Goal: Information Seeking & Learning: Learn about a topic

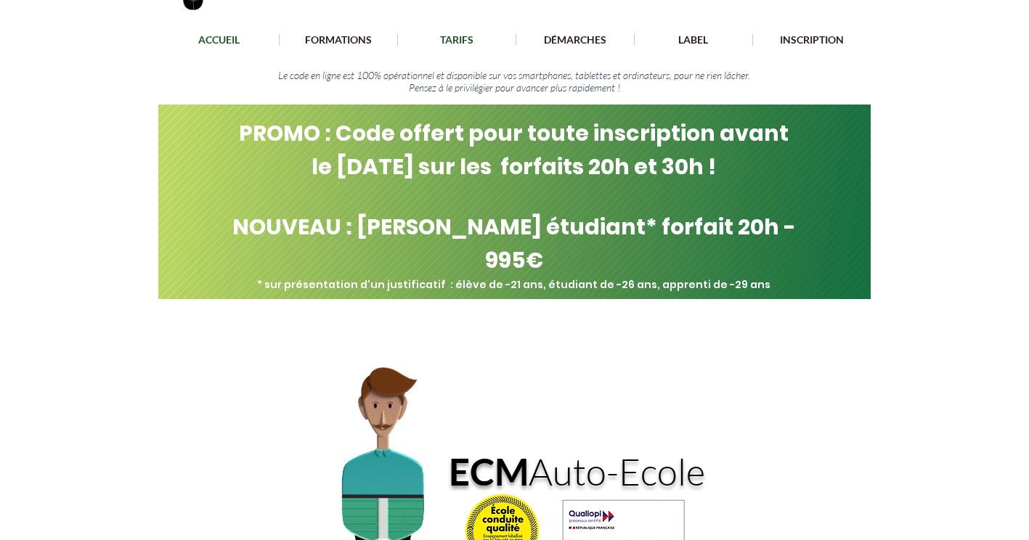
scroll to position [105, 0]
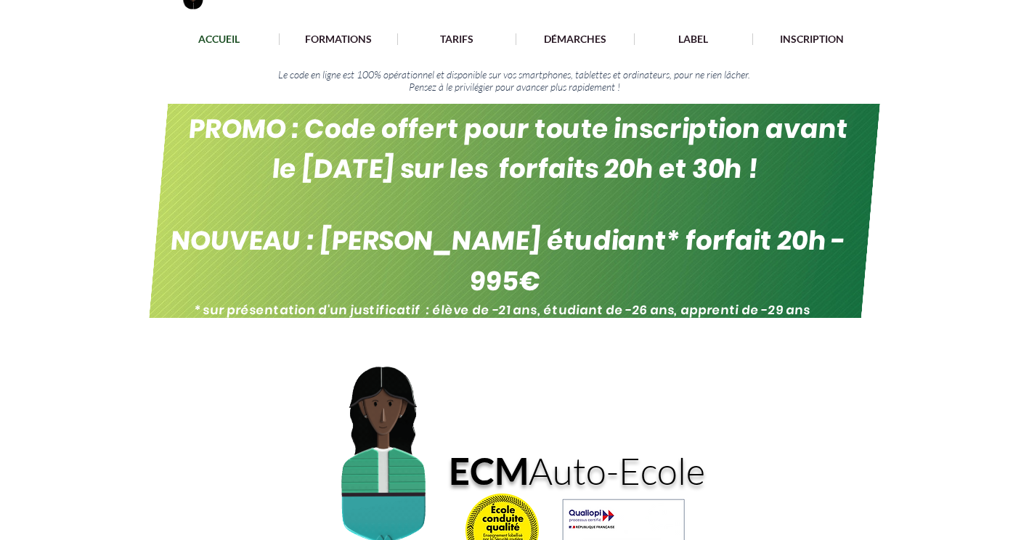
click at [466, 249] on span "NOUVEAU : [PERSON_NAME] étudiant* forfait 20h - 995€" at bounding box center [508, 261] width 680 height 78
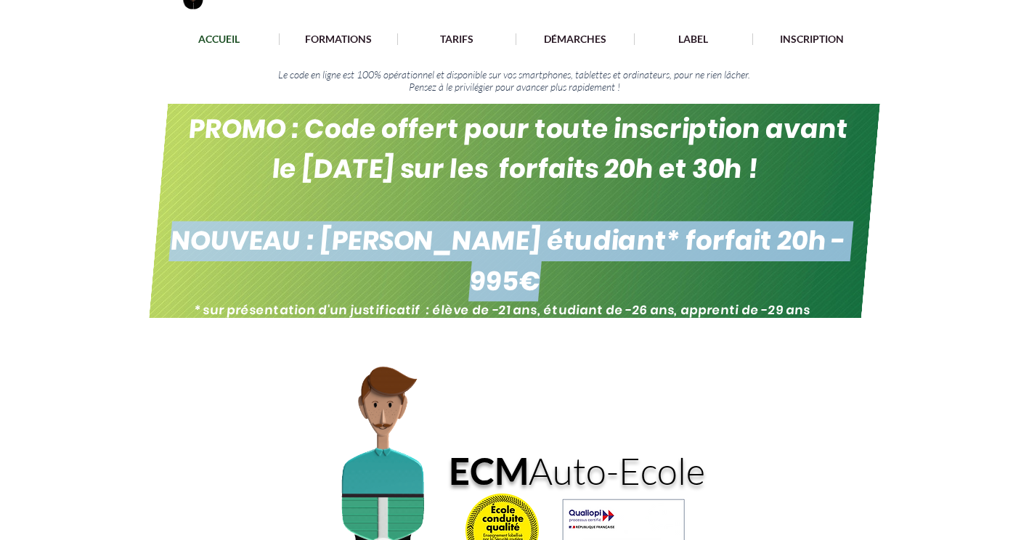
click at [466, 249] on span "NOUVEAU : [PERSON_NAME] étudiant* forfait 20h - 995€" at bounding box center [508, 261] width 680 height 78
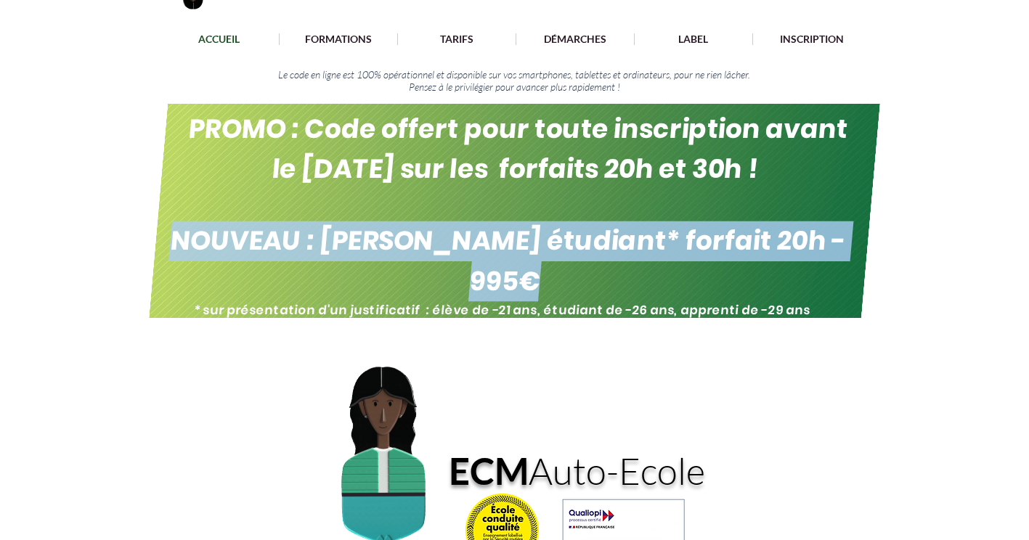
drag, startPoint x: 466, startPoint y: 249, endPoint x: 471, endPoint y: 285, distance: 35.9
click at [471, 285] on img "main content" at bounding box center [514, 211] width 731 height 214
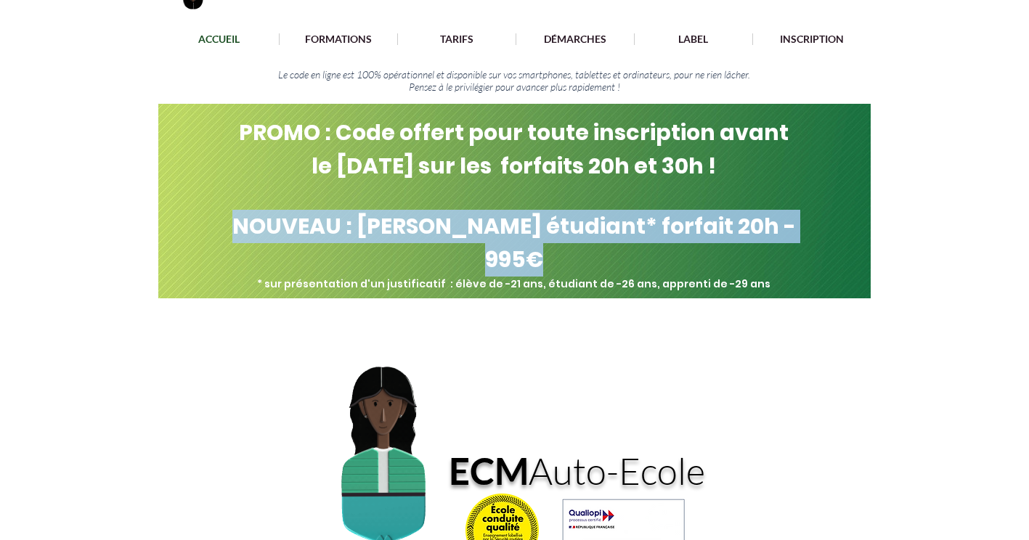
click at [494, 365] on img "main content" at bounding box center [388, 530] width 313 height 394
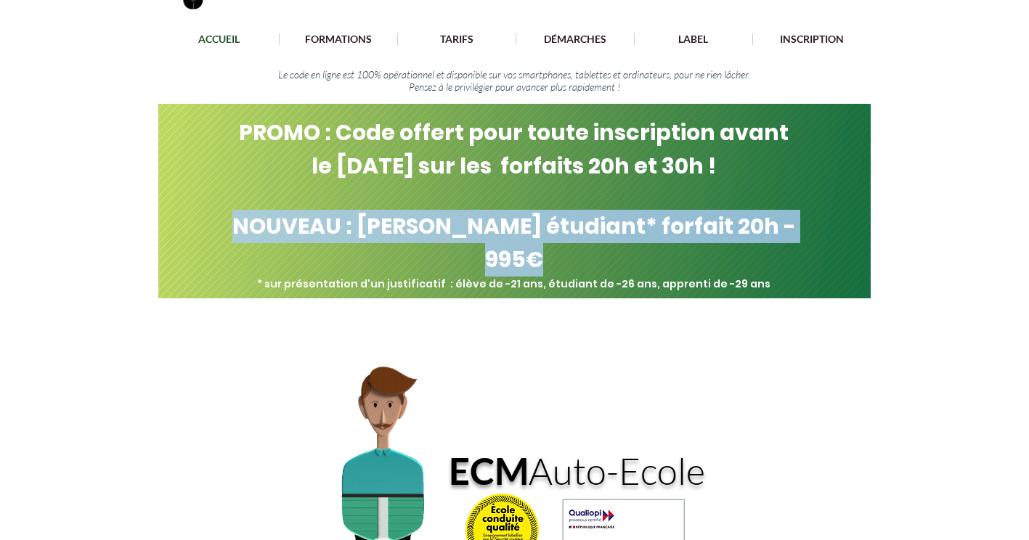
scroll to position [238, 0]
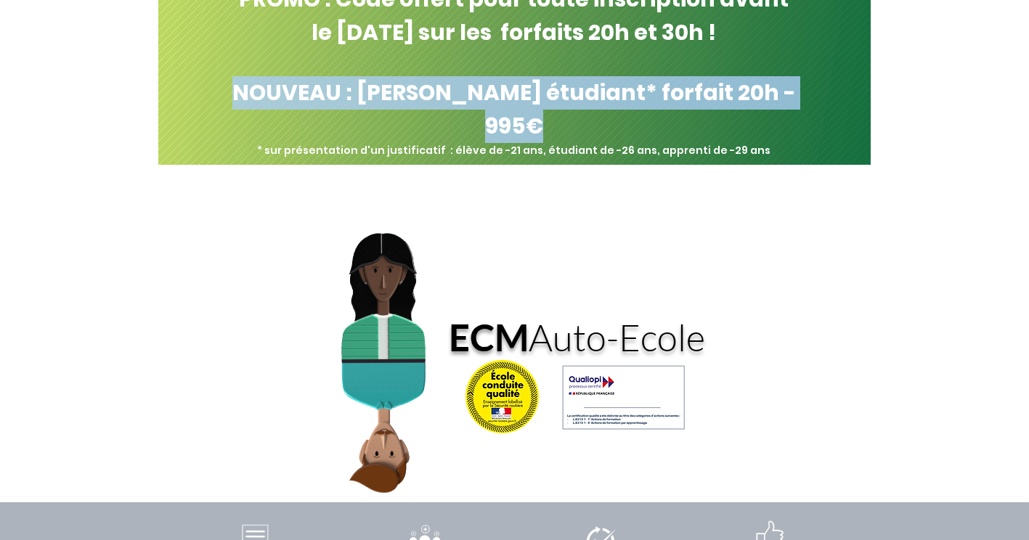
click at [537, 232] on img "main content" at bounding box center [388, 396] width 313 height 394
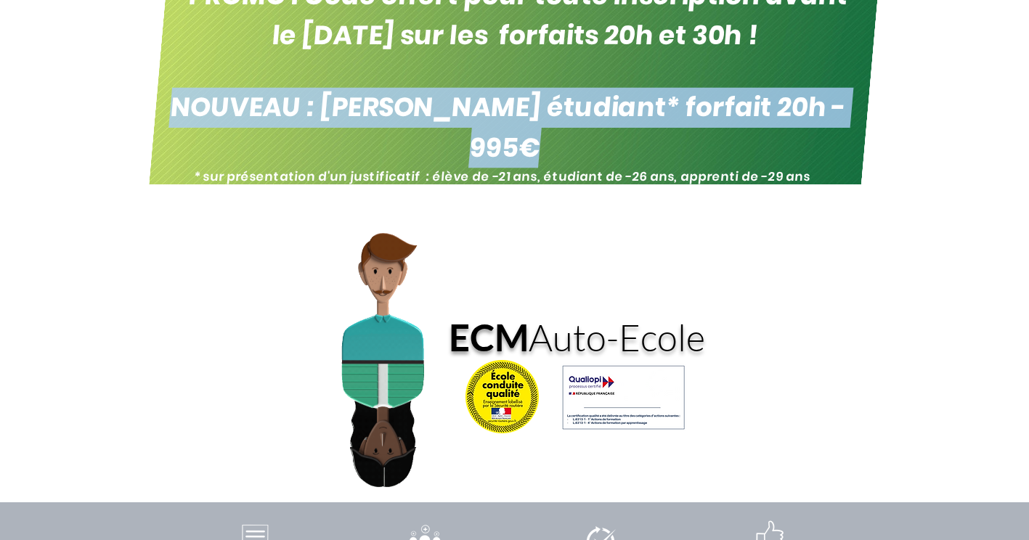
click at [792, 103] on span "NOUVEAU : [PERSON_NAME] étudiant* forfait 20h - 995€" at bounding box center [508, 128] width 680 height 78
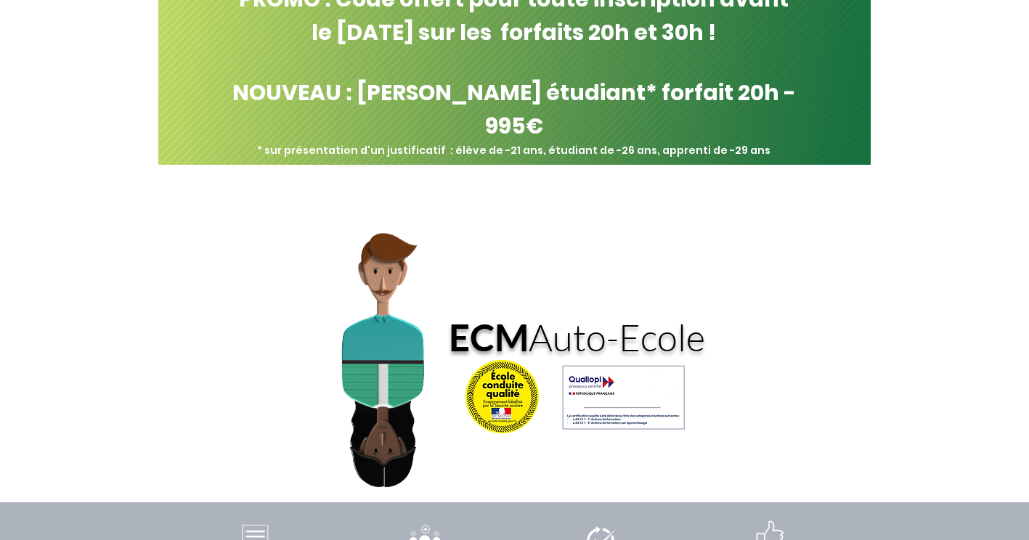
click at [966, 110] on div "main content" at bounding box center [514, 296] width 1029 height 653
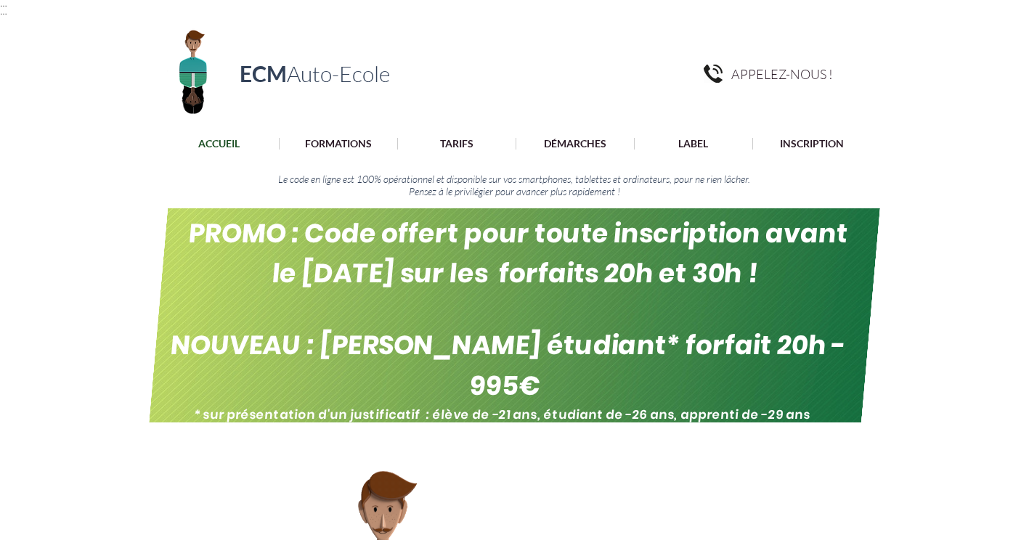
scroll to position [1, 0]
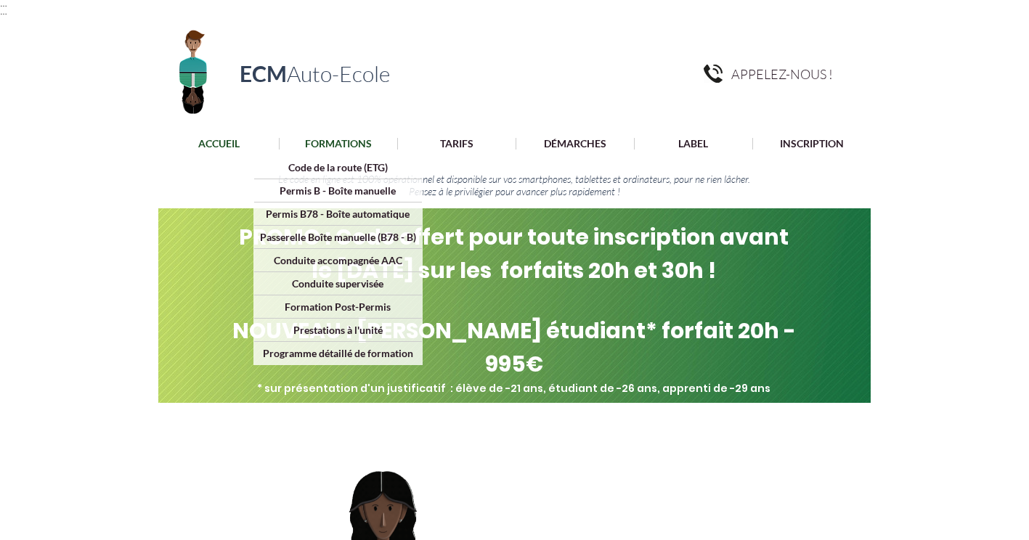
click at [354, 144] on p "FORMATIONS" at bounding box center [338, 144] width 81 height 12
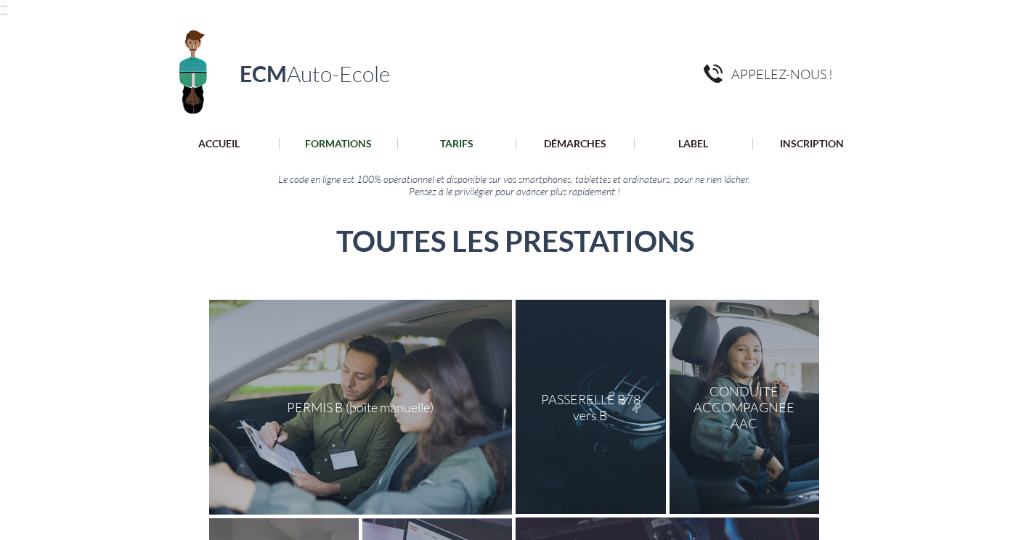
click at [472, 144] on p "TARIFS" at bounding box center [457, 144] width 48 height 12
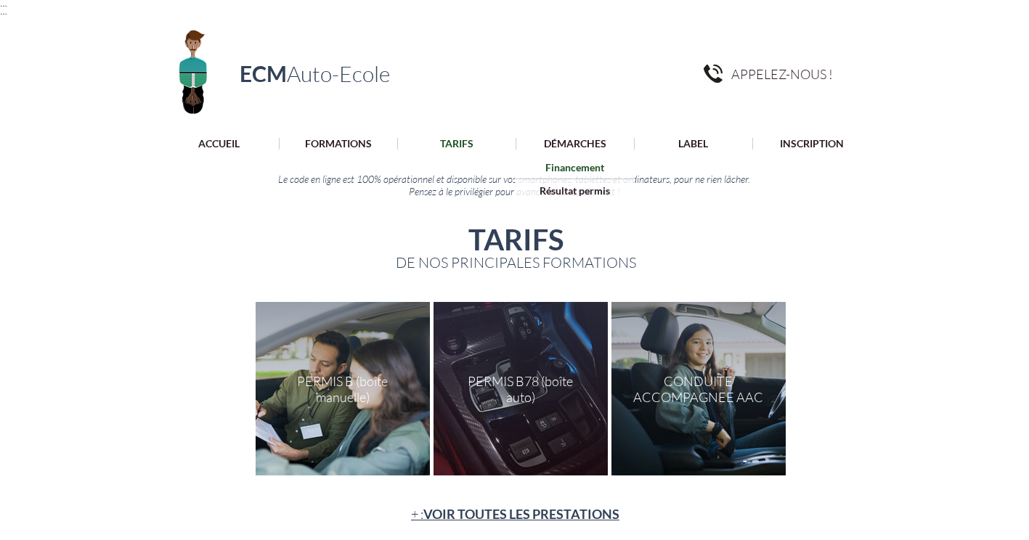
click at [596, 163] on p "Financement" at bounding box center [574, 167] width 69 height 23
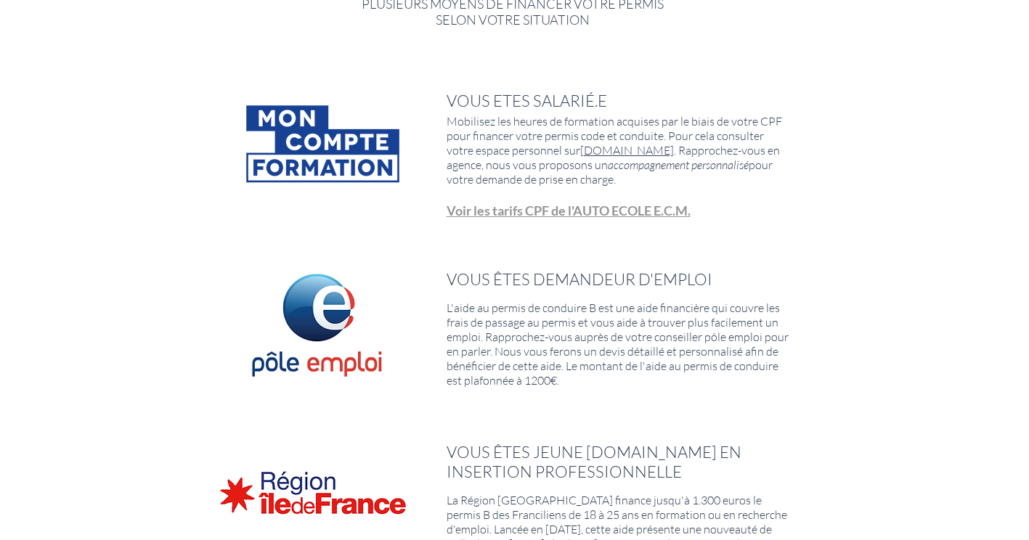
scroll to position [258, 0]
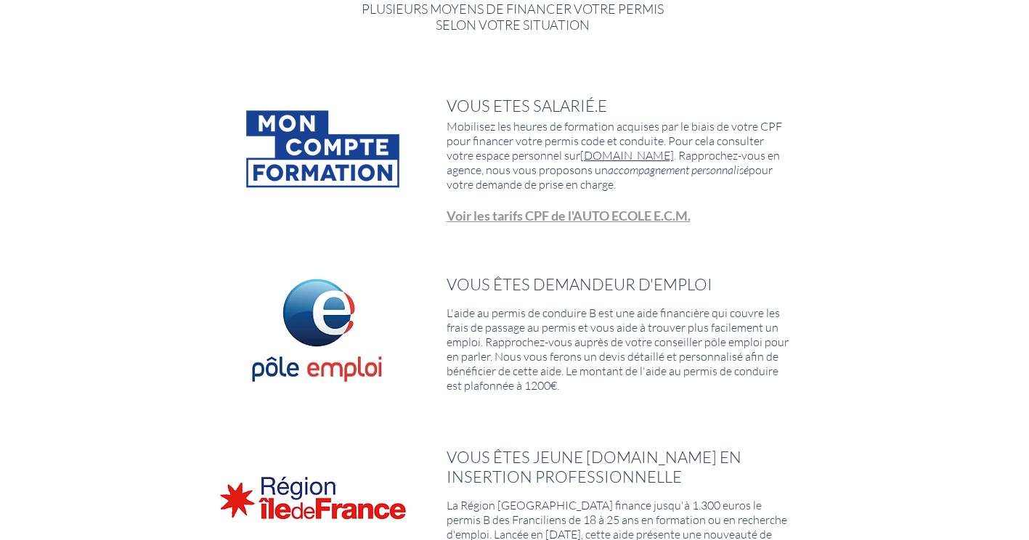
click at [466, 215] on span "Voir les tarifs CPF de l'AUTO ECOLE E.C.M." at bounding box center [568, 216] width 244 height 16
